Goal: Information Seeking & Learning: Learn about a topic

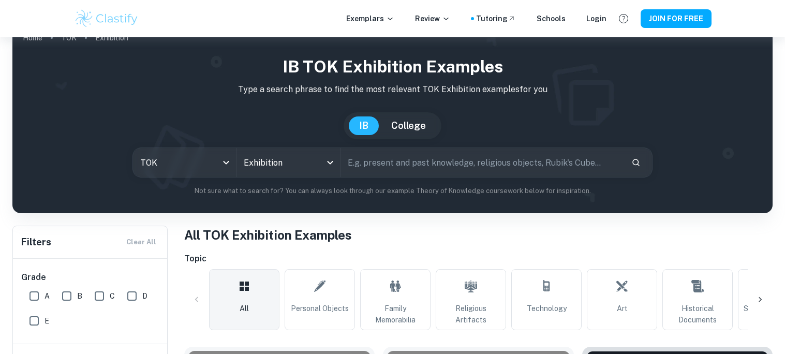
scroll to position [124, 0]
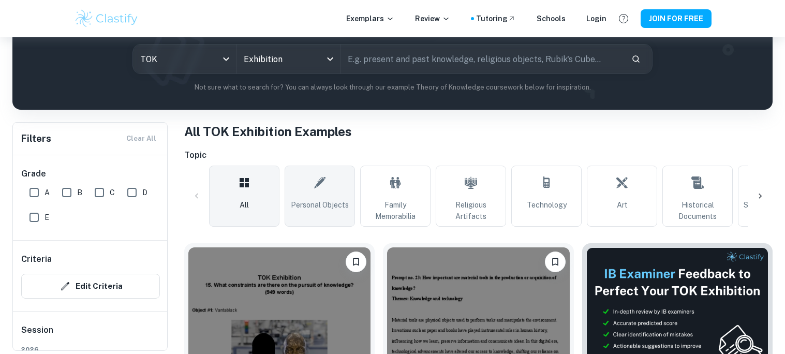
click at [306, 184] on link "Personal Objects" at bounding box center [320, 196] width 70 height 61
type input "Personal Objects"
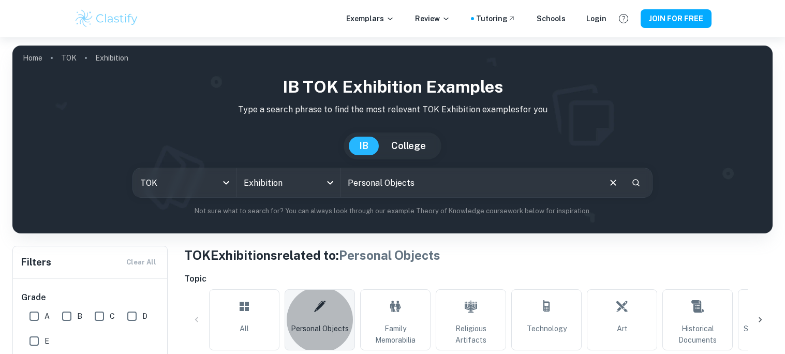
scroll to position [70, 0]
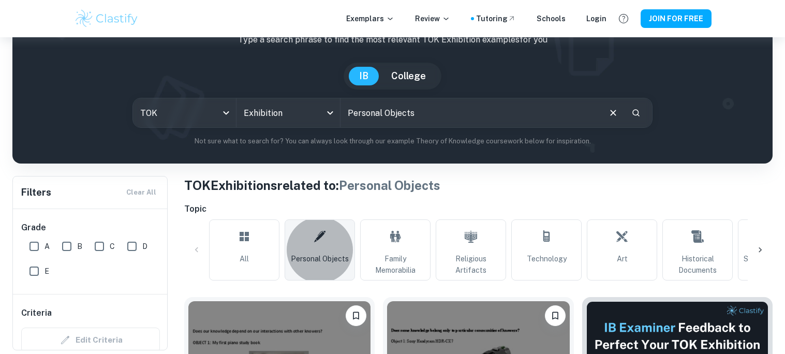
click at [614, 113] on icon "Clear" at bounding box center [613, 113] width 6 height 6
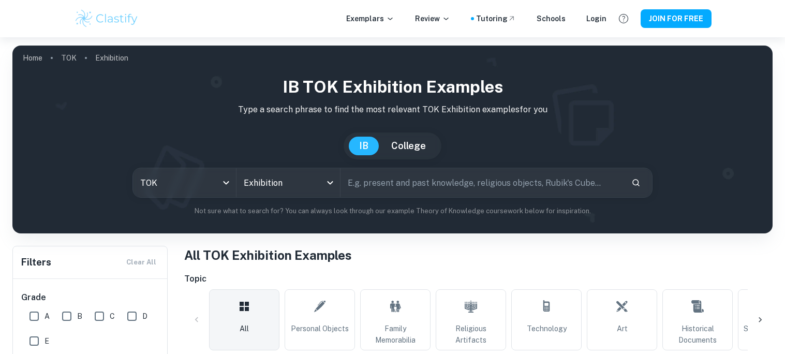
click at [544, 180] on input "text" at bounding box center [481, 182] width 282 height 29
type input "why do we seek knowledge"
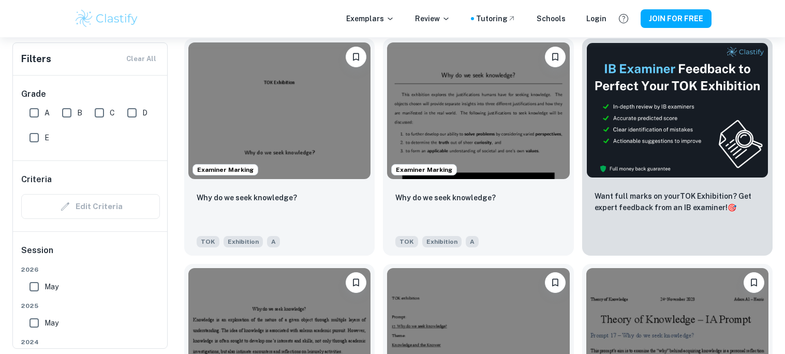
scroll to position [298, 0]
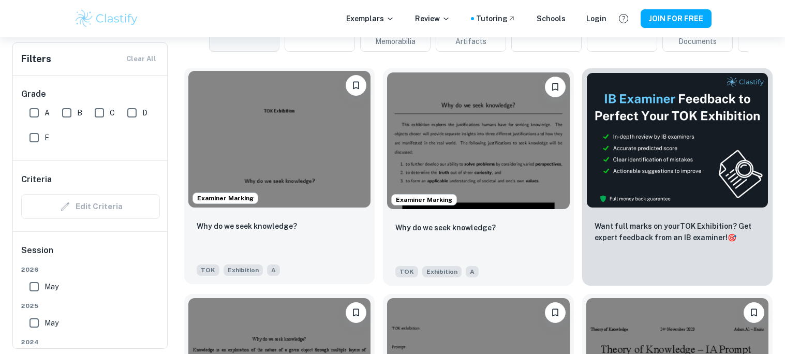
click at [320, 117] on img at bounding box center [279, 139] width 182 height 137
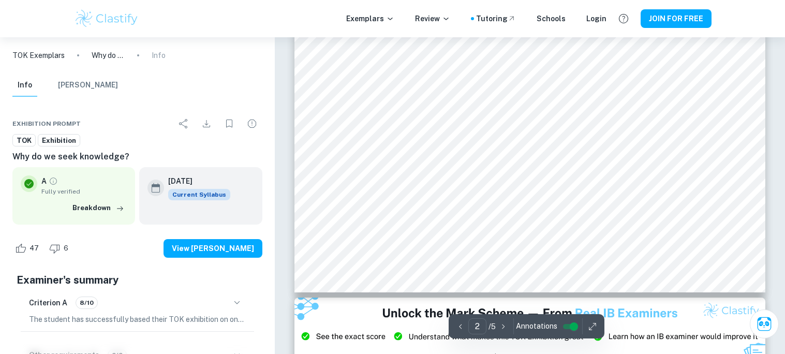
scroll to position [1054, 0]
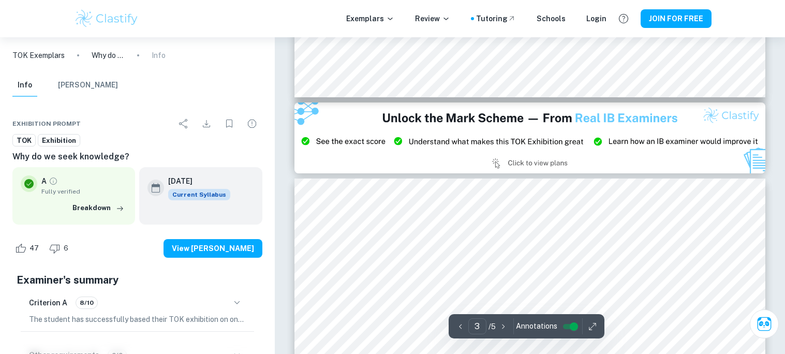
type input "2"
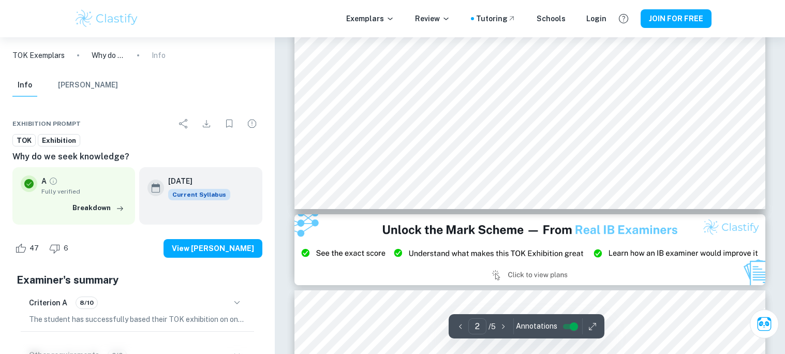
scroll to position [1116, 0]
